Goal: Information Seeking & Learning: Find specific fact

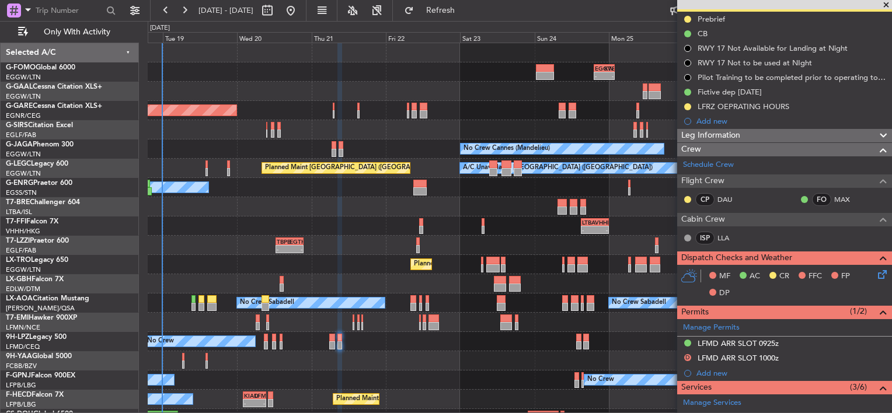
scroll to position [117, 0]
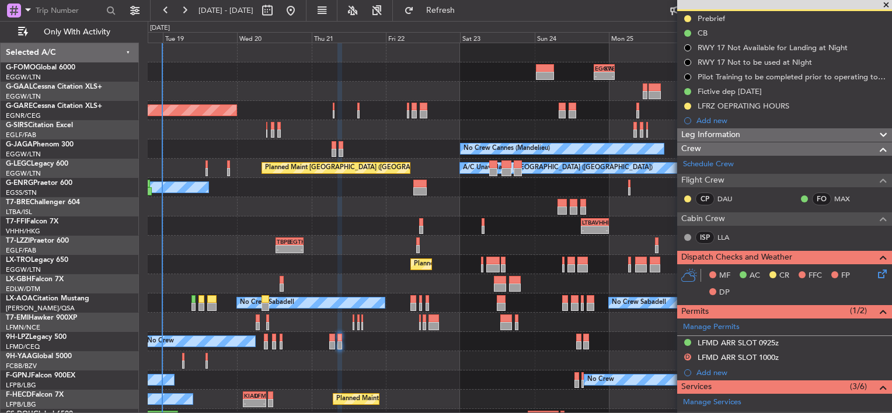
click at [715, 128] on span "Leg Information" at bounding box center [710, 134] width 59 height 13
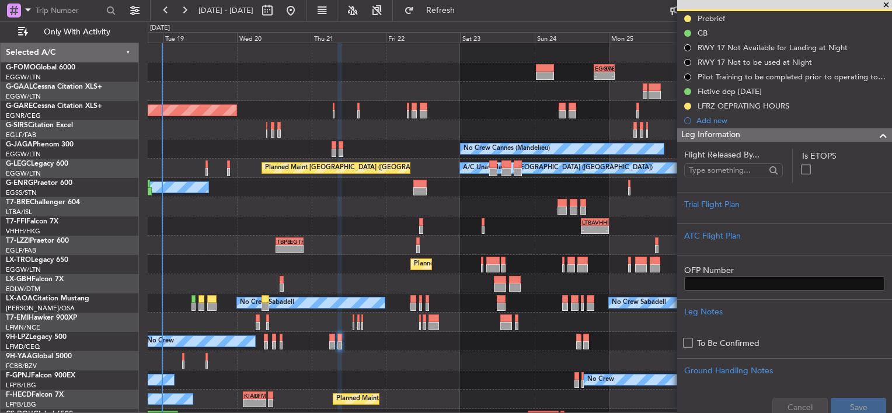
click at [268, 339] on div "No Crew No Crew" at bounding box center [520, 341] width 744 height 19
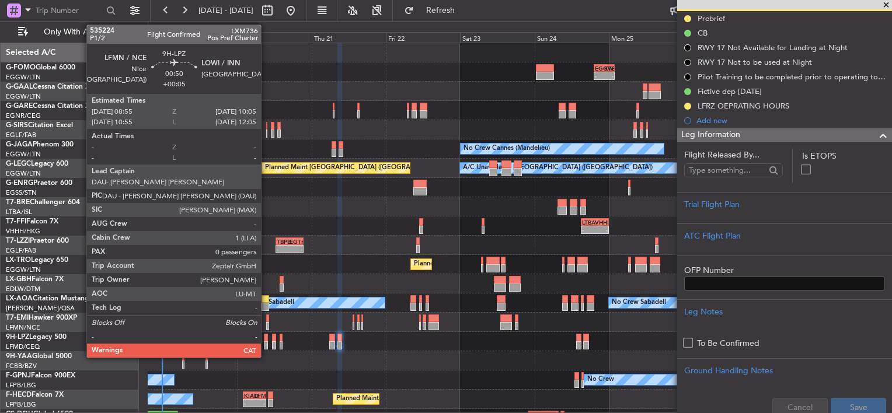
click at [266, 339] on div at bounding box center [266, 338] width 4 height 8
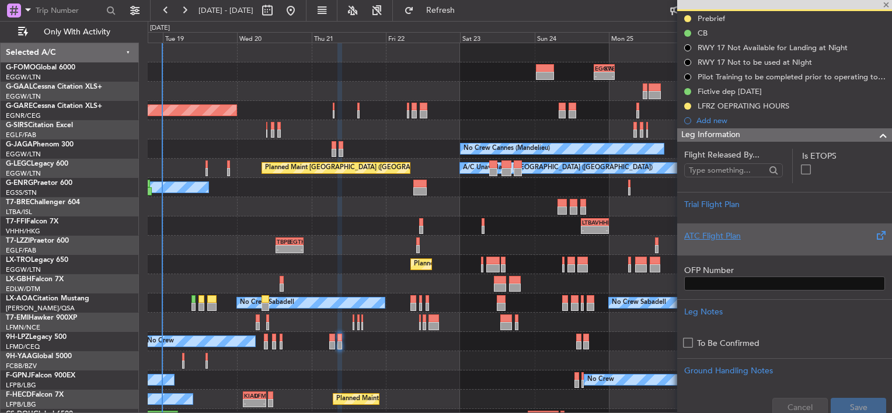
type input "+00:05"
type input "0"
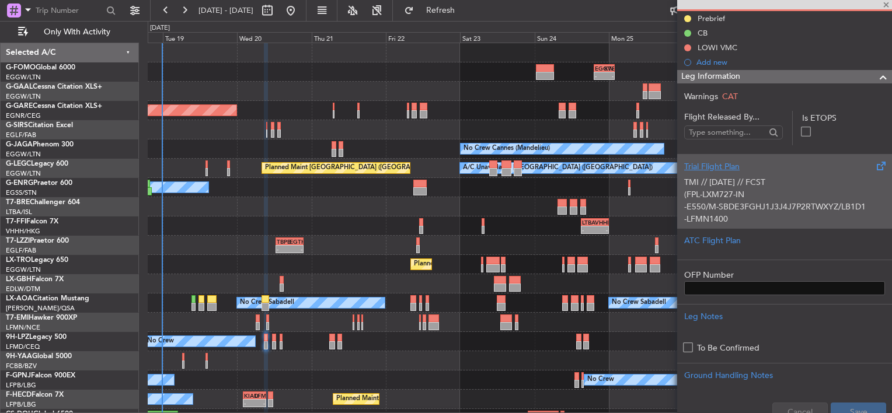
click at [747, 200] on div "TMI // [DATE] // FCST (FPL-LXM727-IN -E550/M-SBDE3FGHJ1J3J4J7P2RTWXYZ/LB1D1 -LF…" at bounding box center [784, 198] width 201 height 50
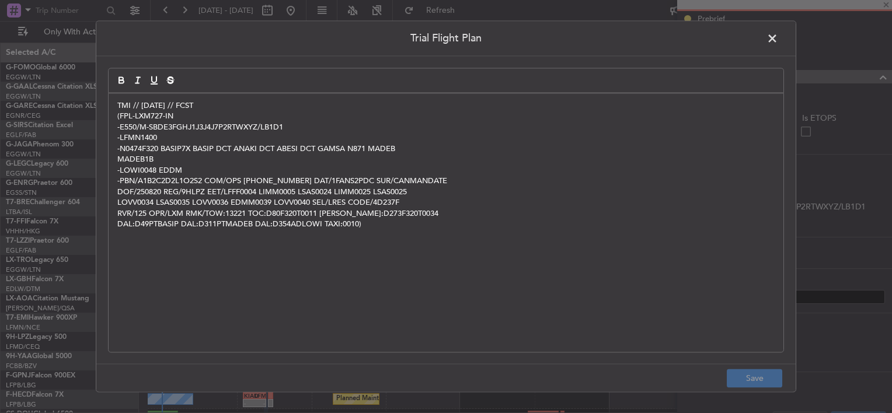
click at [444, 213] on p "RVR/125 OPR/LXM RMK/TOW:13221 TOC:D80F320T0011 [PERSON_NAME]:D273F320T0034" at bounding box center [446, 213] width 658 height 11
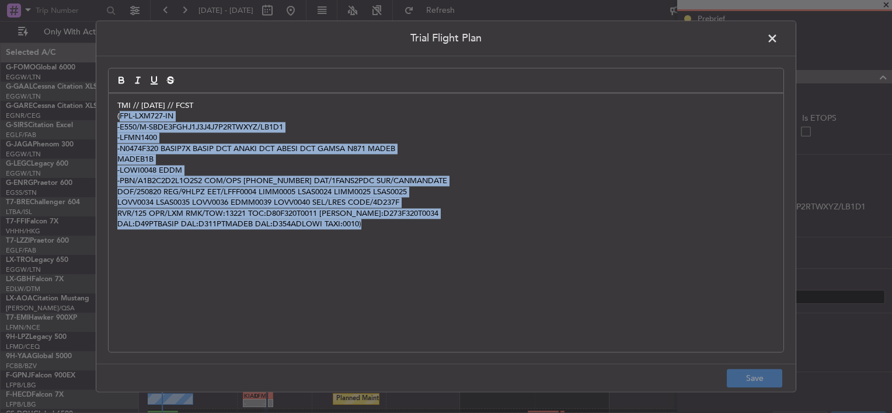
drag, startPoint x: 374, startPoint y: 248, endPoint x: 119, endPoint y: 114, distance: 288.6
click at [119, 114] on div "TMI // [DATE] // FCST (FPL-LXM727-IN -E550/M-SBDE3FGHJ1J3J4J7P2RTWXYZ/LB1D1 -LF…" at bounding box center [446, 222] width 675 height 259
click at [119, 114] on p "(FPL-LXM727-IN" at bounding box center [446, 117] width 658 height 11
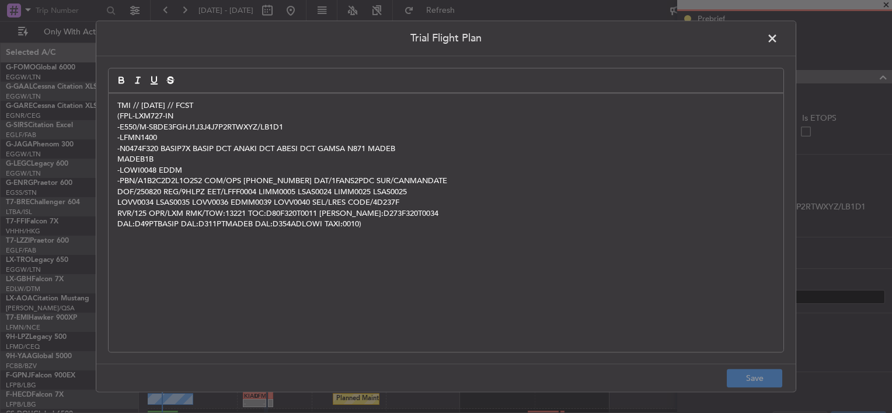
click at [116, 115] on div "TMI // [DATE] // FCST (FPL-LXM727-IN -E550/M-SBDE3FGHJ1J3J4J7P2RTWXYZ/LB1D1 -LF…" at bounding box center [446, 222] width 675 height 259
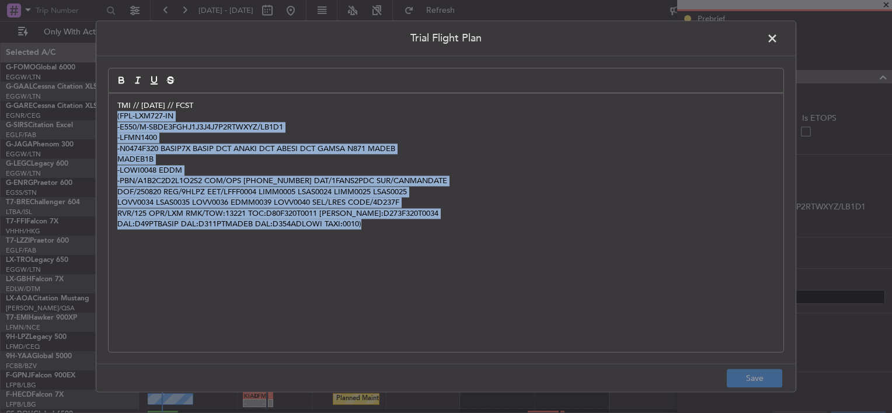
copy div "(FPL-LXM727-IN -E550/M-SBDE3FGHJ1J3J4J7P2RTWXYZ/LB1D1 -LFMN1400 -N0474F320 BASI…"
drag, startPoint x: 116, startPoint y: 115, endPoint x: 509, endPoint y: 227, distance: 408.7
click at [509, 227] on div "TMI // [DATE] // FCST (FPL-LXM727-IN -E550/M-SBDE3FGHJ1J3J4J7P2RTWXYZ/LB1D1 -LF…" at bounding box center [446, 222] width 675 height 259
